Goal: Task Accomplishment & Management: Manage account settings

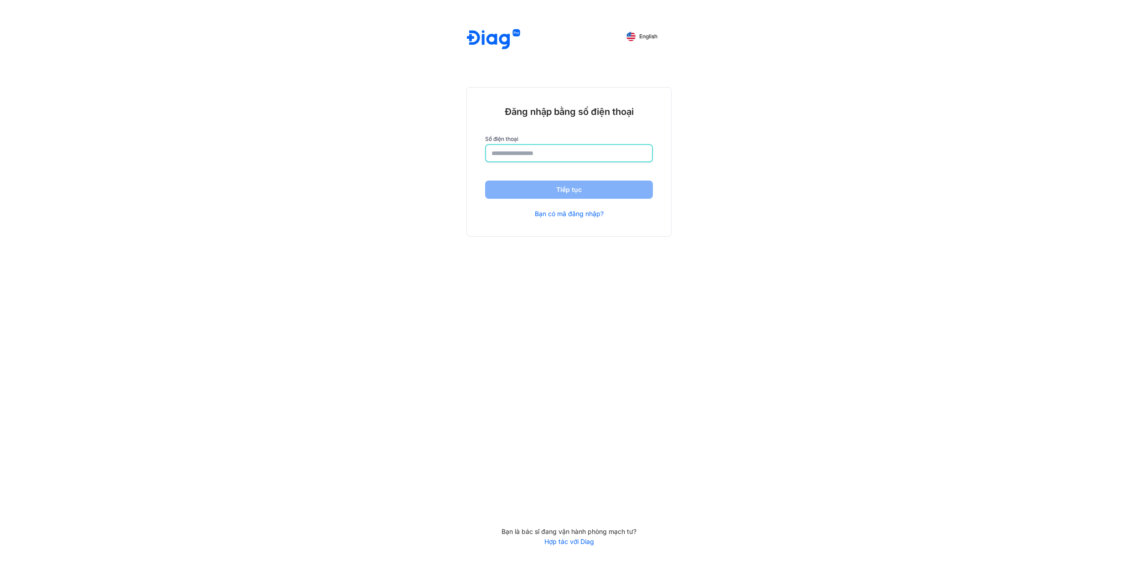
click at [525, 154] on input "number" at bounding box center [569, 153] width 155 height 16
type input "**********"
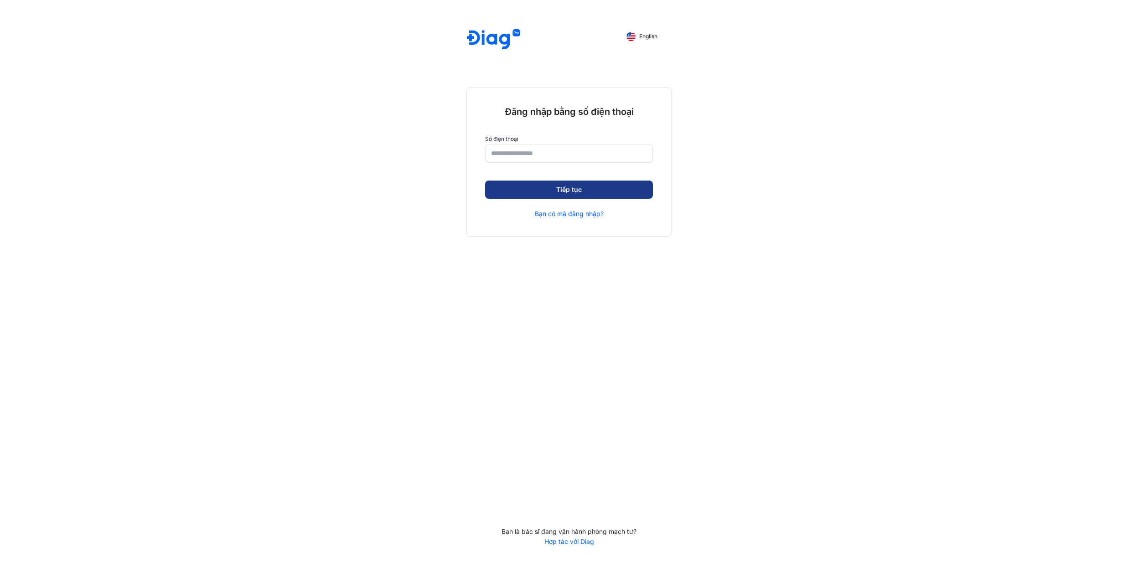
click at [555, 188] on button "Tiếp tục" at bounding box center [569, 190] width 168 height 18
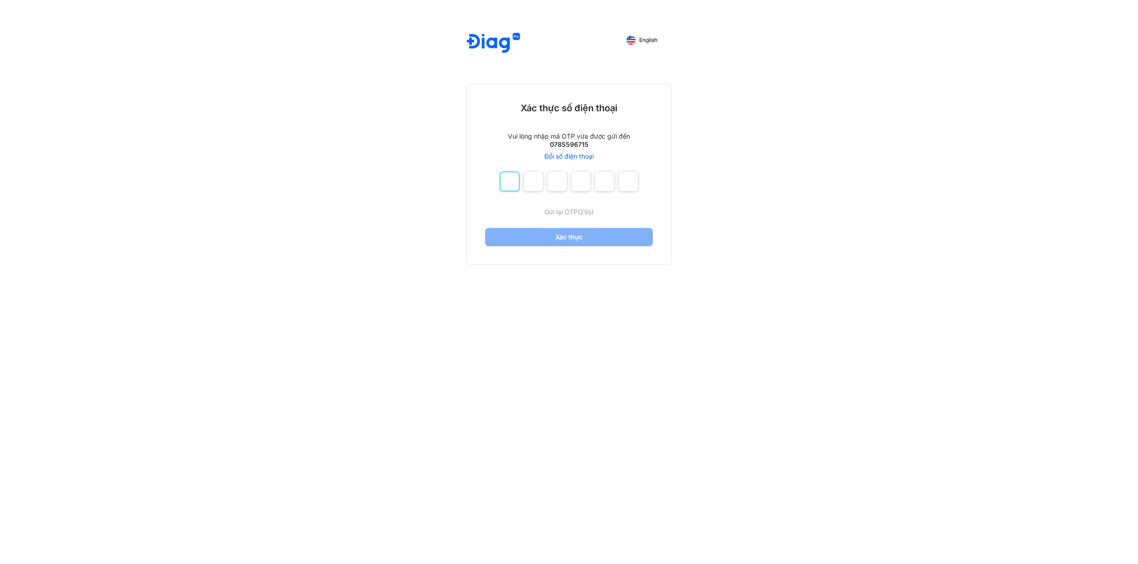
click at [505, 181] on input "number" at bounding box center [510, 181] width 20 height 20
type input "*"
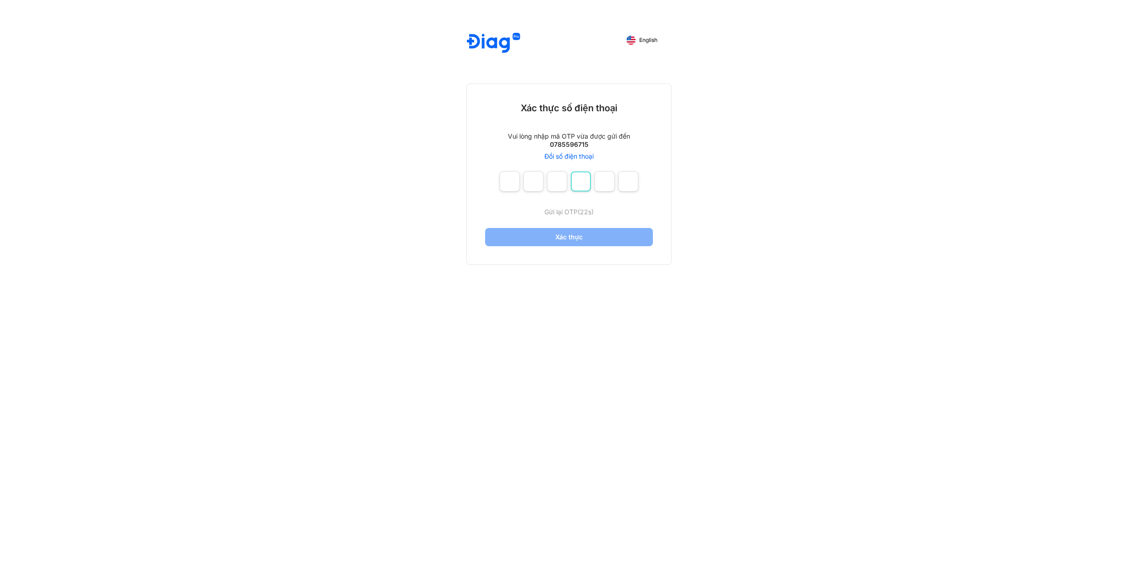
type input "*"
